Goal: Task Accomplishment & Management: Use online tool/utility

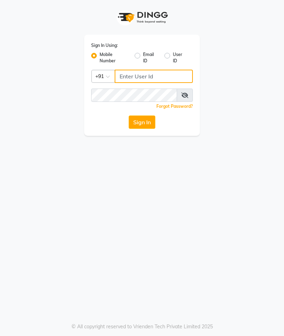
click at [144, 73] on input "Username" at bounding box center [154, 76] width 78 height 13
type input "8169177213"
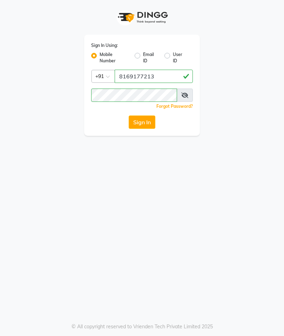
click at [146, 126] on button "Sign In" at bounding box center [142, 122] width 27 height 13
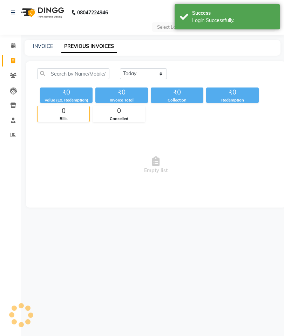
select select "en"
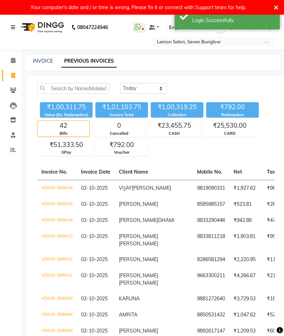
click at [13, 154] on link "Reports" at bounding box center [10, 150] width 17 height 12
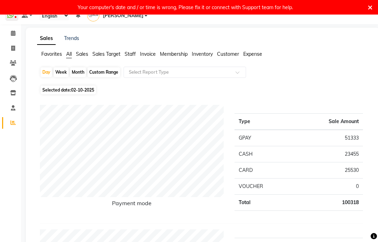
scroll to position [27, 0]
click at [130, 57] on span "Staff" at bounding box center [130, 54] width 11 height 6
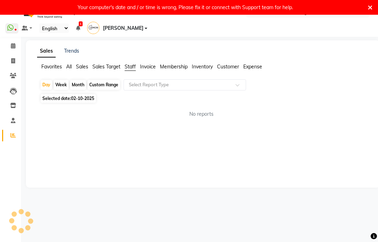
scroll to position [15, 0]
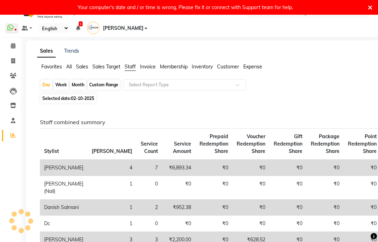
click at [175, 84] on input "text" at bounding box center [178, 84] width 101 height 7
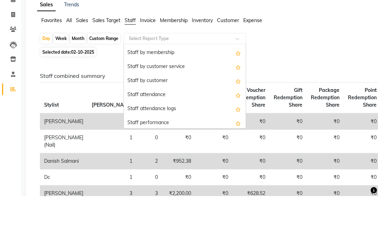
scroll to position [41, 0]
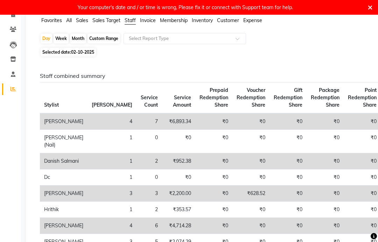
click at [213, 42] on input "text" at bounding box center [178, 38] width 101 height 7
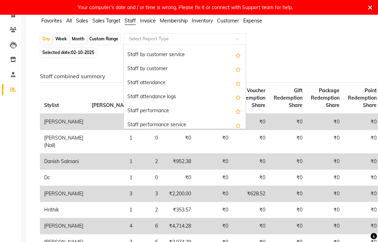
scroll to position [54, 0]
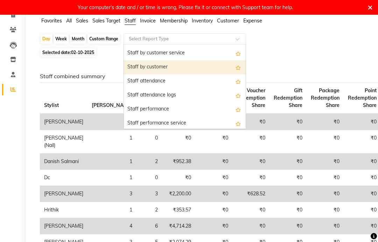
click at [170, 67] on div "Staff by customer" at bounding box center [185, 67] width 122 height 14
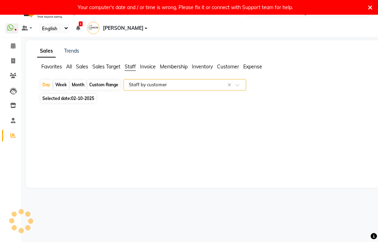
select select "csv"
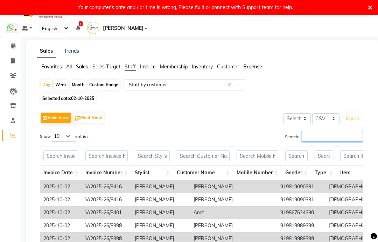
click at [284, 138] on input "Search:" at bounding box center [332, 136] width 61 height 11
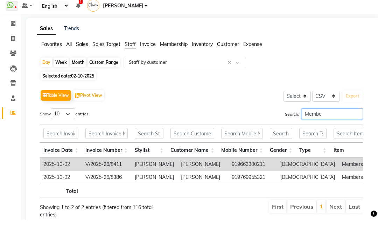
type input "Member"
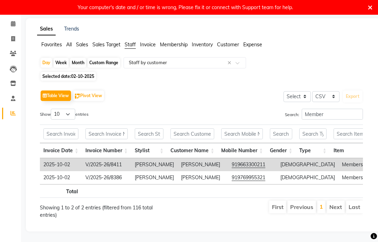
click at [13, 39] on icon at bounding box center [13, 38] width 4 height 5
select select "service"
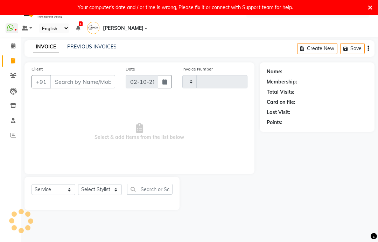
scroll to position [15, 0]
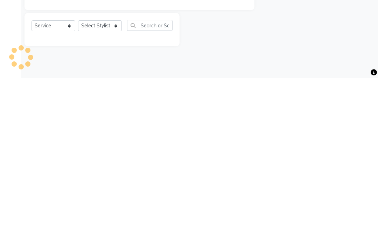
type input "8417"
select select "562"
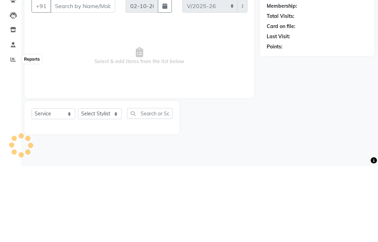
click at [12, 132] on icon at bounding box center [13, 134] width 5 height 5
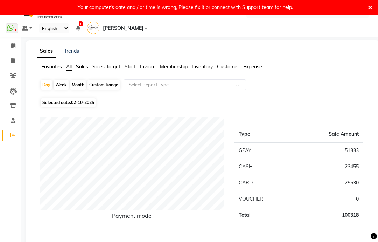
click at [78, 86] on div "Month" at bounding box center [78, 85] width 16 height 10
select select "10"
select select "2025"
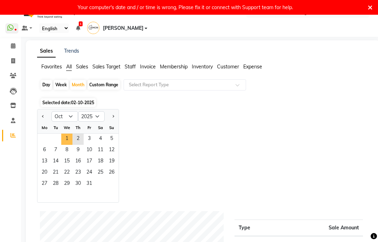
click at [68, 137] on span "1" at bounding box center [66, 139] width 11 height 11
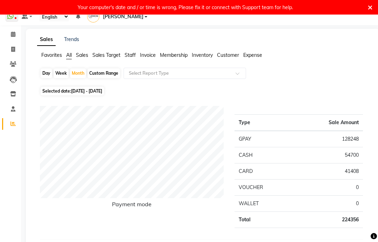
scroll to position [30, 0]
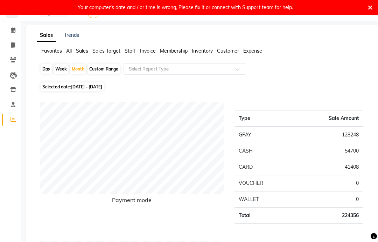
click at [128, 52] on span "Staff" at bounding box center [130, 51] width 11 height 6
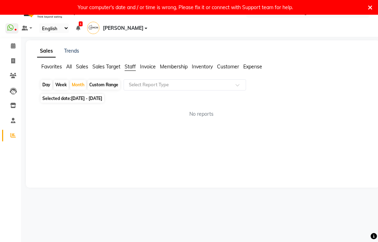
scroll to position [15, 0]
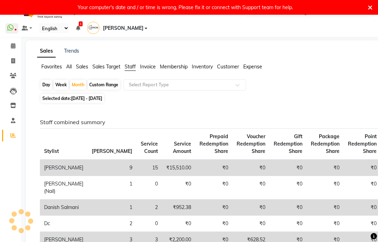
click at [164, 86] on input "text" at bounding box center [178, 84] width 101 height 7
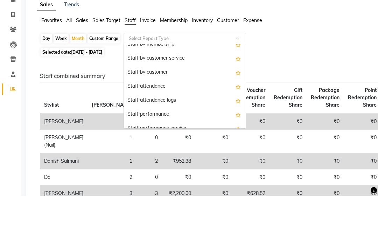
scroll to position [50, 0]
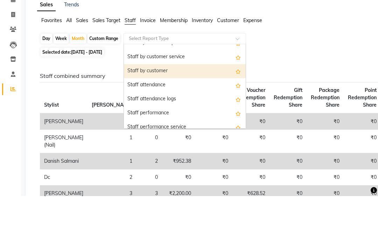
click at [172, 110] on div "Staff by customer" at bounding box center [185, 117] width 122 height 14
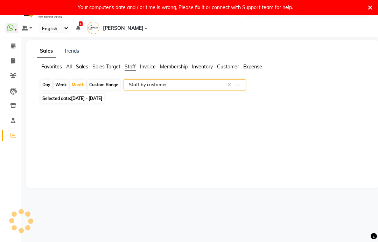
select select "csv"
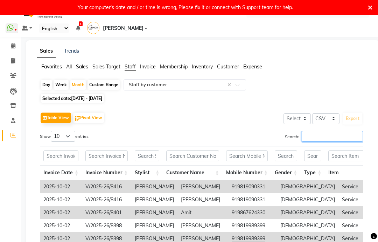
click at [284, 137] on input "Search:" at bounding box center [332, 136] width 61 height 11
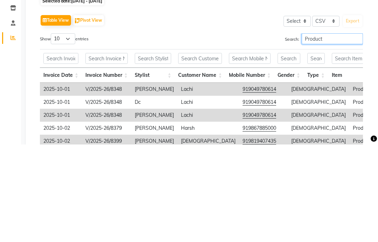
type input "Product"
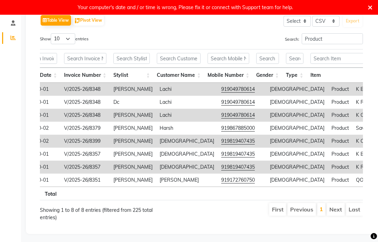
scroll to position [0, 0]
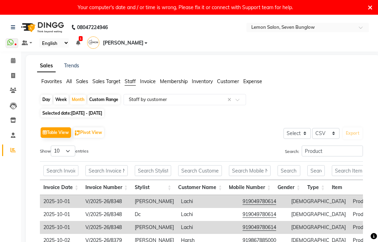
click at [14, 59] on icon at bounding box center [13, 60] width 5 height 5
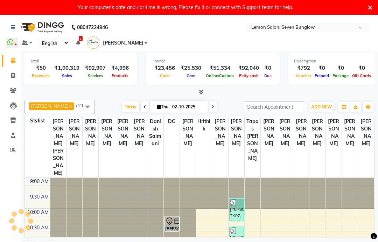
click at [13, 140] on link "Staff" at bounding box center [10, 136] width 17 height 12
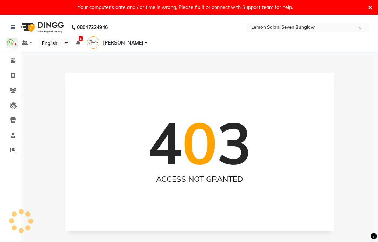
click at [12, 152] on icon at bounding box center [13, 149] width 5 height 5
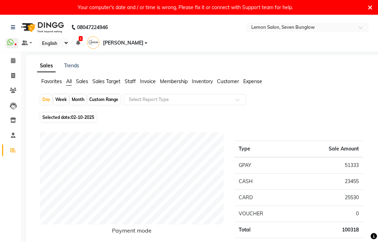
click at [77, 98] on div "Month" at bounding box center [78, 100] width 16 height 10
select select "10"
select select "2025"
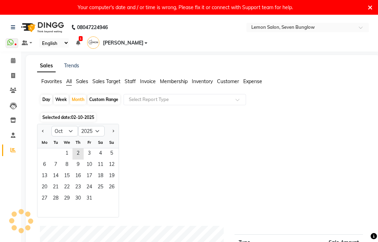
click at [70, 154] on span "1" at bounding box center [66, 153] width 11 height 11
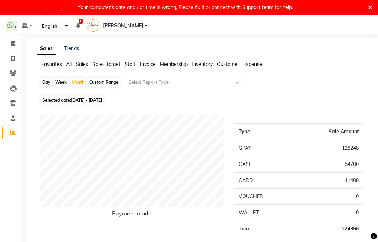
click at [12, 57] on icon at bounding box center [13, 58] width 4 height 5
select select "service"
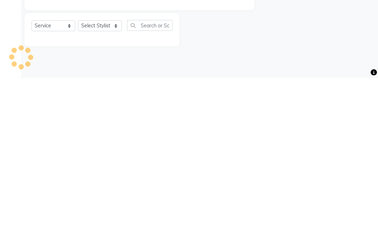
type input "8417"
select select "562"
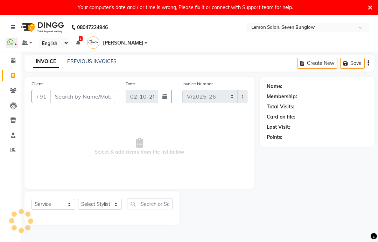
click at [96, 59] on link "PREVIOUS INVOICES" at bounding box center [91, 61] width 49 height 6
